Goal: Information Seeking & Learning: Compare options

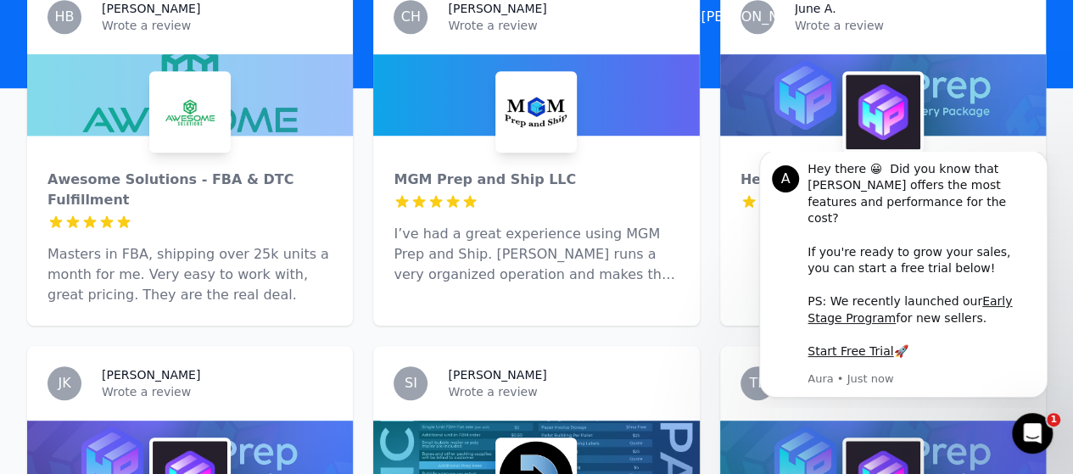
click at [1042, 160] on icon "Dismiss notification" at bounding box center [1042, 154] width 9 height 9
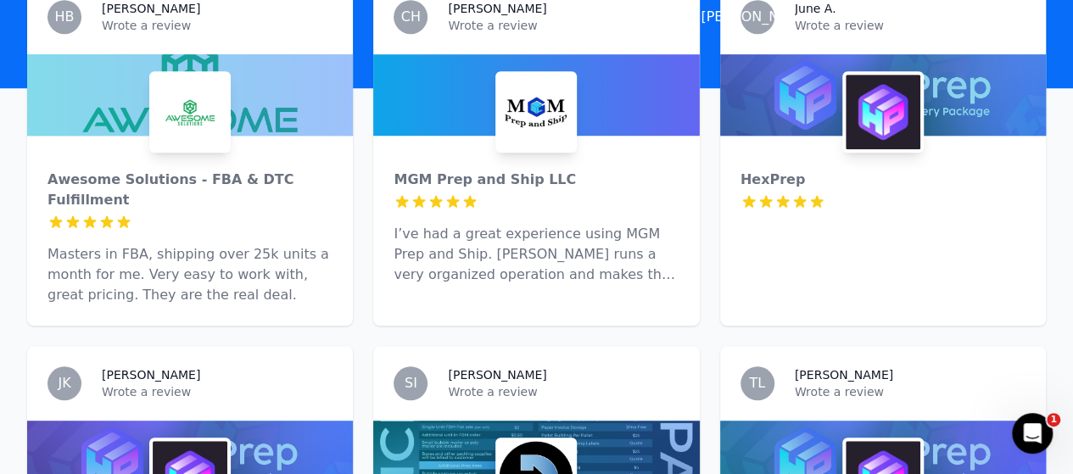
click at [842, 93] on div at bounding box center [882, 111] width 81 height 81
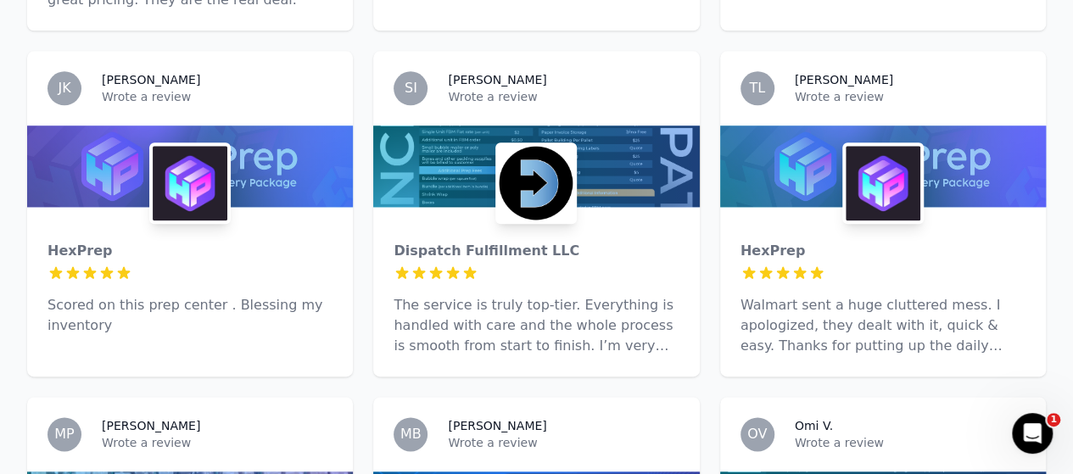
scroll to position [928, 0]
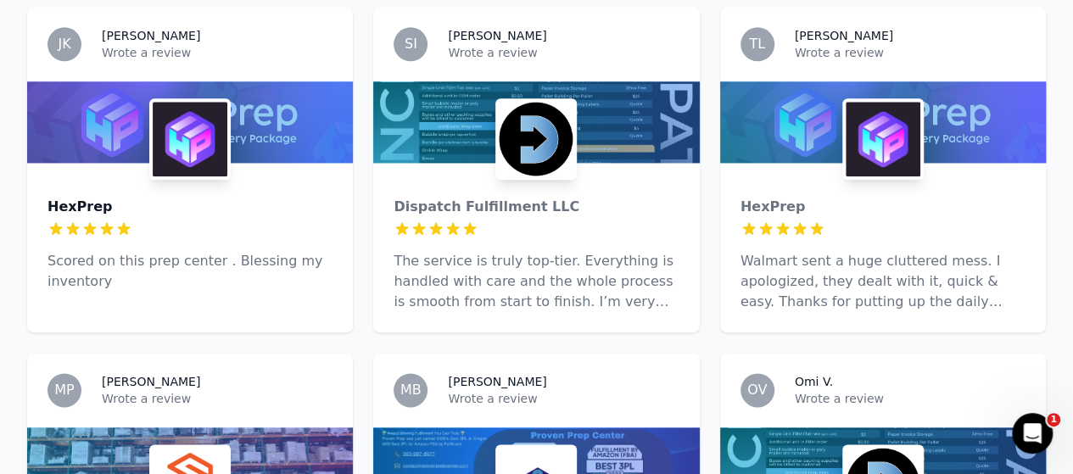
click at [227, 197] on div "HexPrep" at bounding box center [190, 207] width 285 height 20
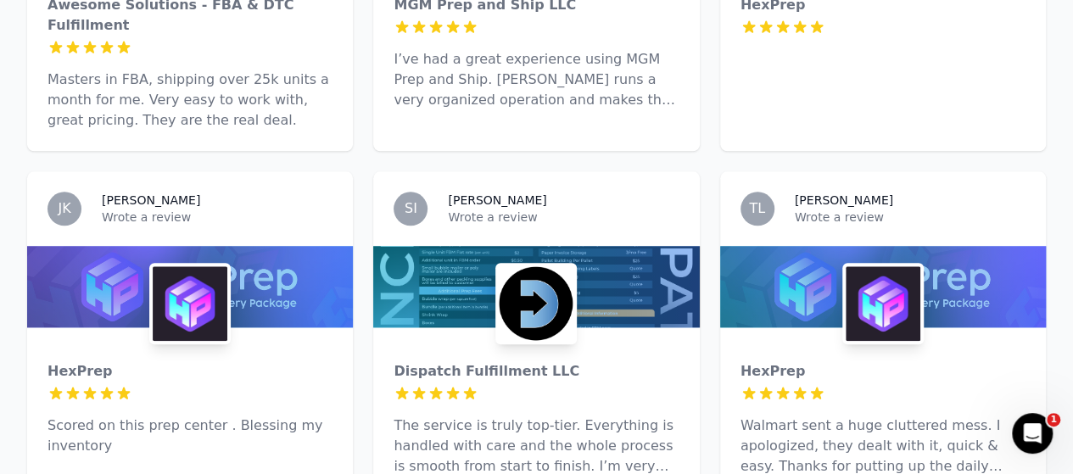
scroll to position [848, 0]
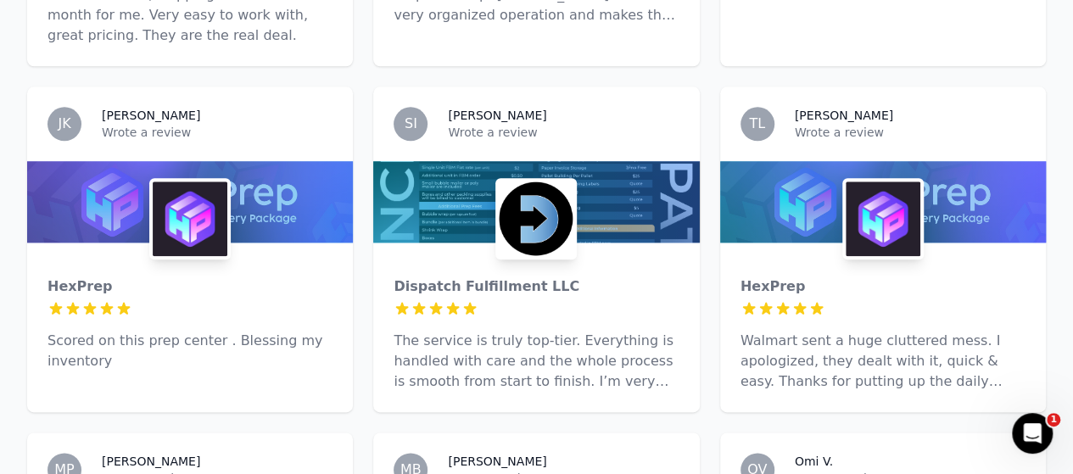
click at [627, 166] on div at bounding box center [536, 201] width 326 height 81
click at [870, 182] on img at bounding box center [883, 219] width 75 height 75
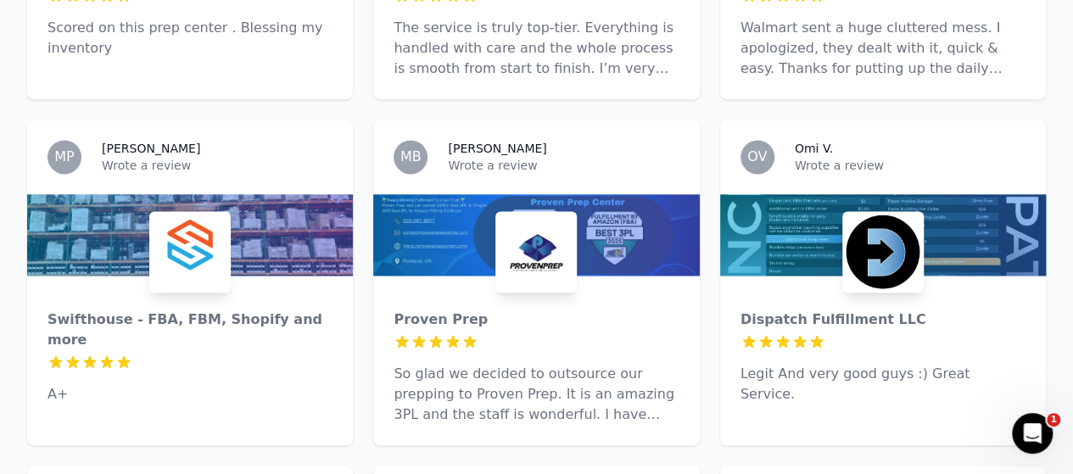
scroll to position [1188, 0]
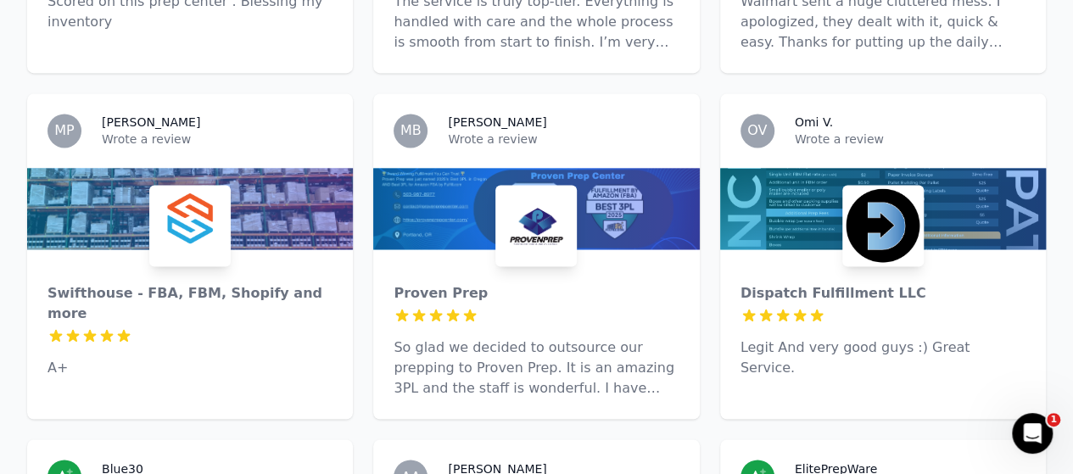
click at [192, 188] on img at bounding box center [190, 225] width 75 height 75
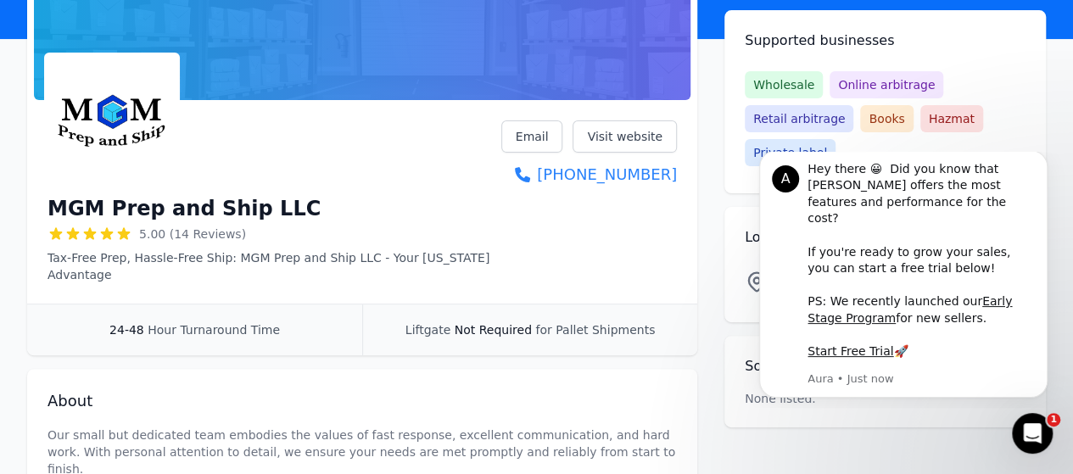
scroll to position [255, 0]
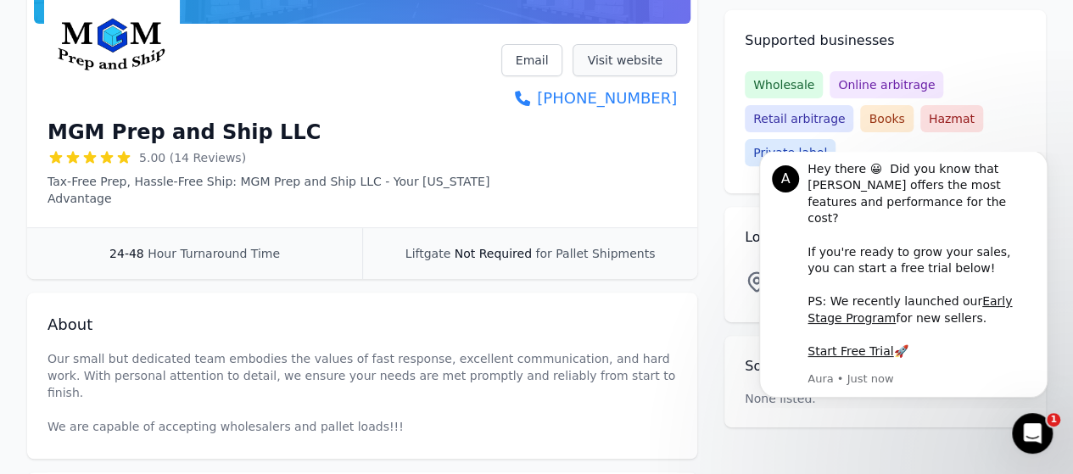
click at [634, 59] on link "Visit website" at bounding box center [625, 60] width 104 height 32
click at [896, 82] on span "Online arbitrage" at bounding box center [887, 84] width 114 height 27
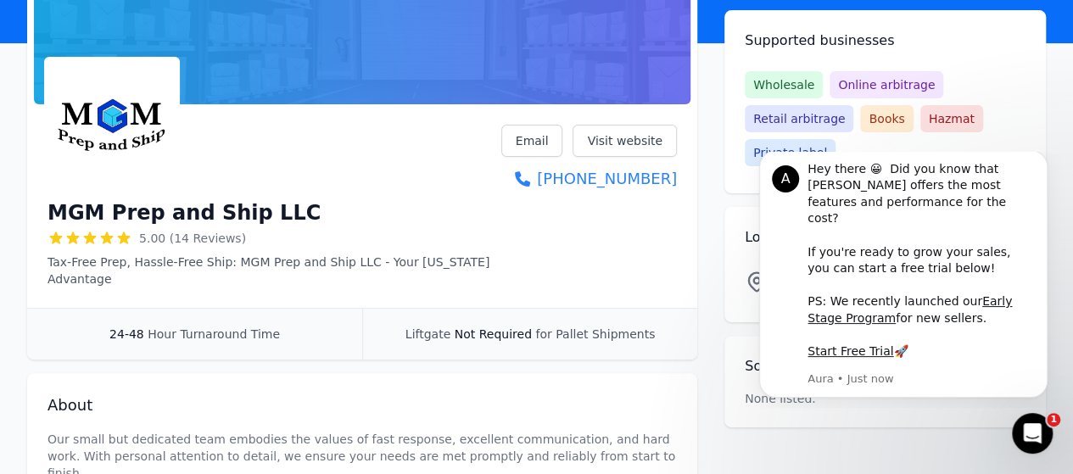
scroll to position [85, 0]
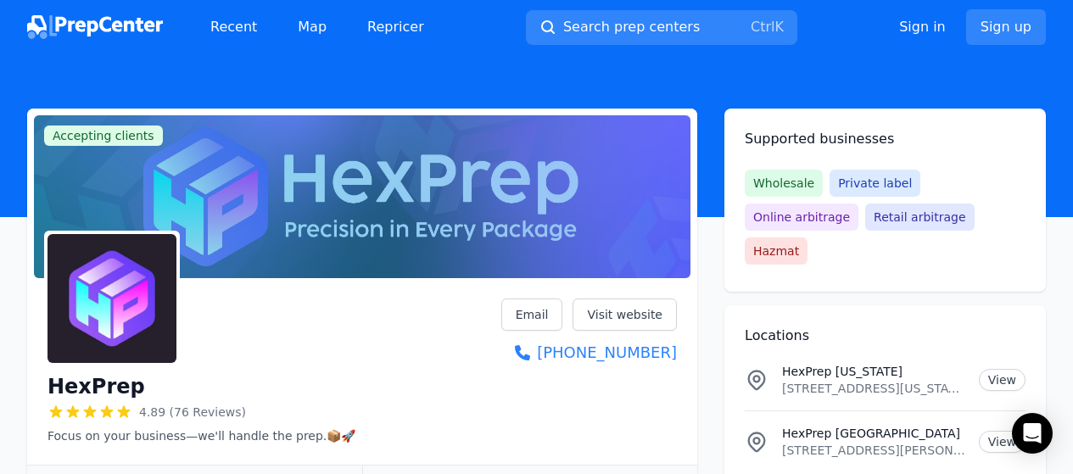
scroll to position [85, 0]
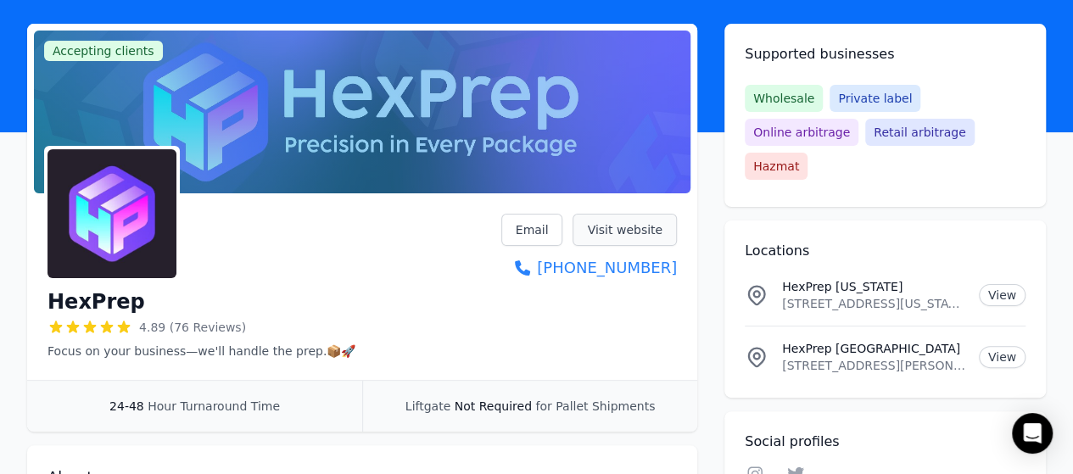
click at [599, 233] on link "Visit website" at bounding box center [625, 230] width 104 height 32
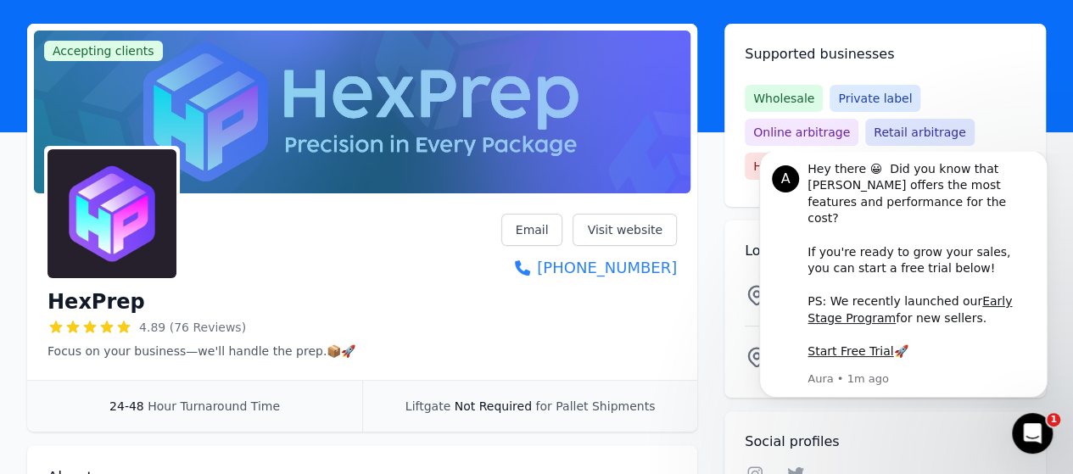
scroll to position [0, 0]
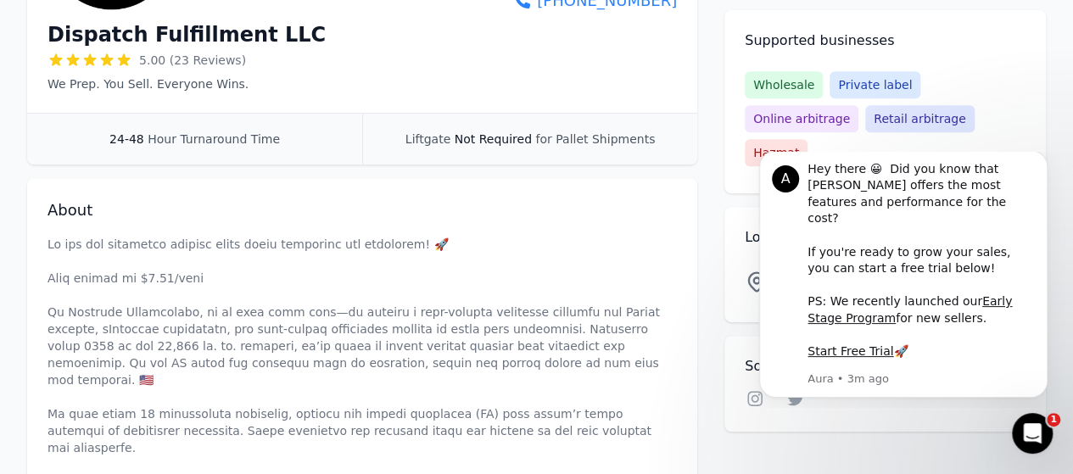
scroll to position [255, 0]
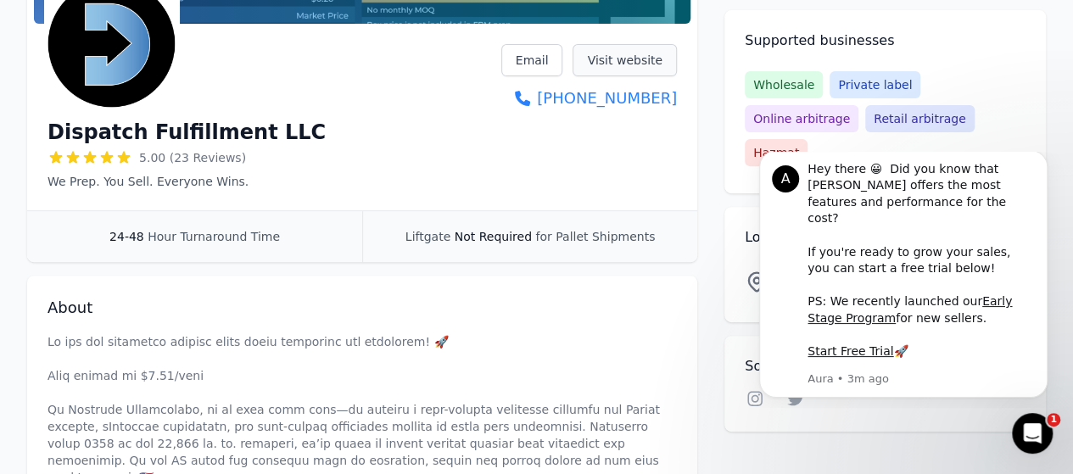
click at [638, 64] on link "Visit website" at bounding box center [625, 60] width 104 height 32
click at [1038, 160] on icon "Dismiss notification" at bounding box center [1042, 154] width 9 height 9
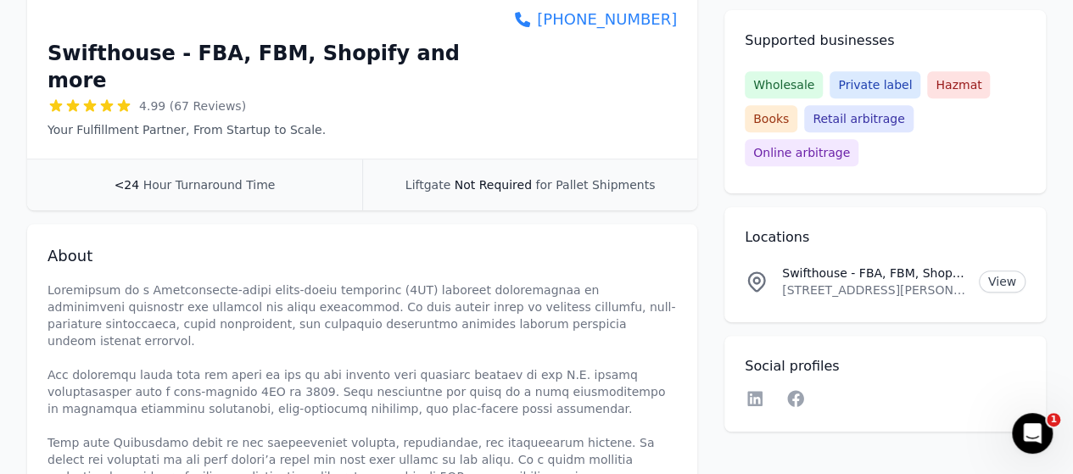
scroll to position [170, 0]
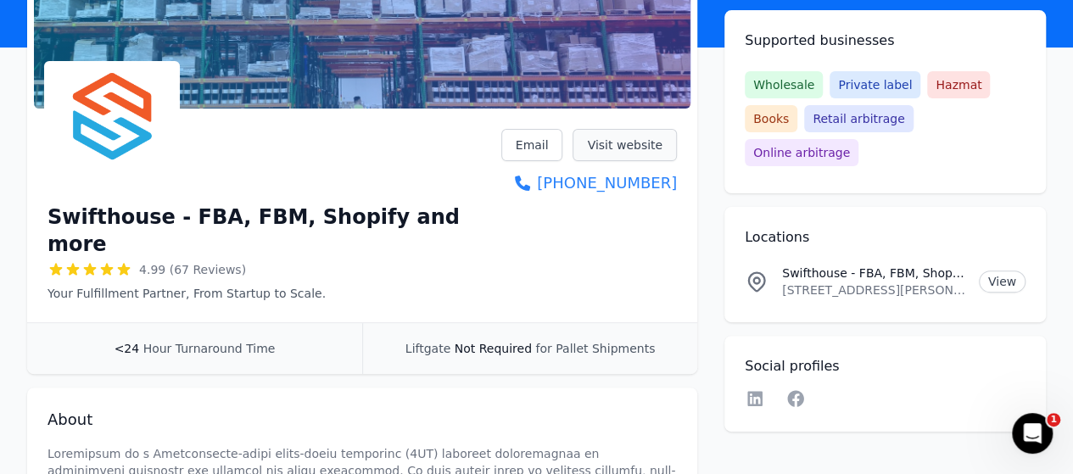
click at [662, 137] on link "Visit website" at bounding box center [625, 145] width 104 height 32
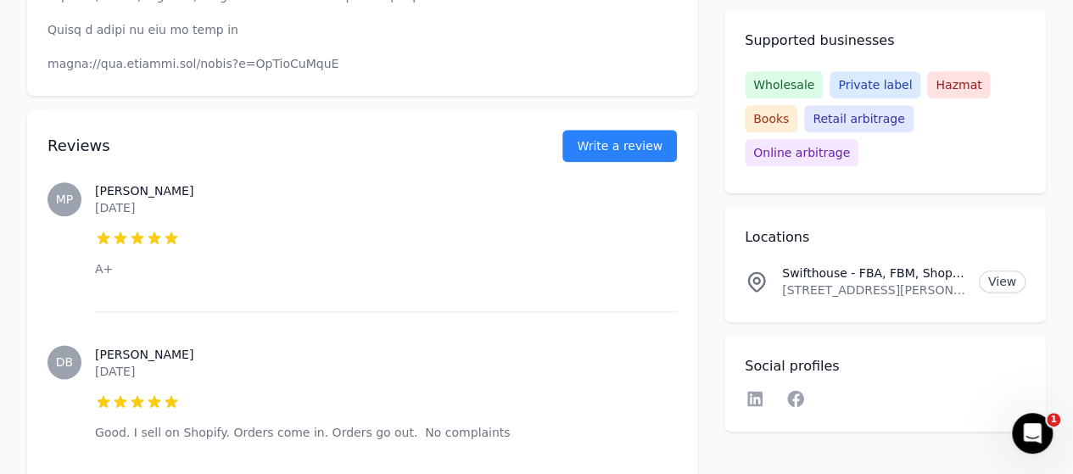
scroll to position [1442, 0]
